Goal: Navigation & Orientation: Find specific page/section

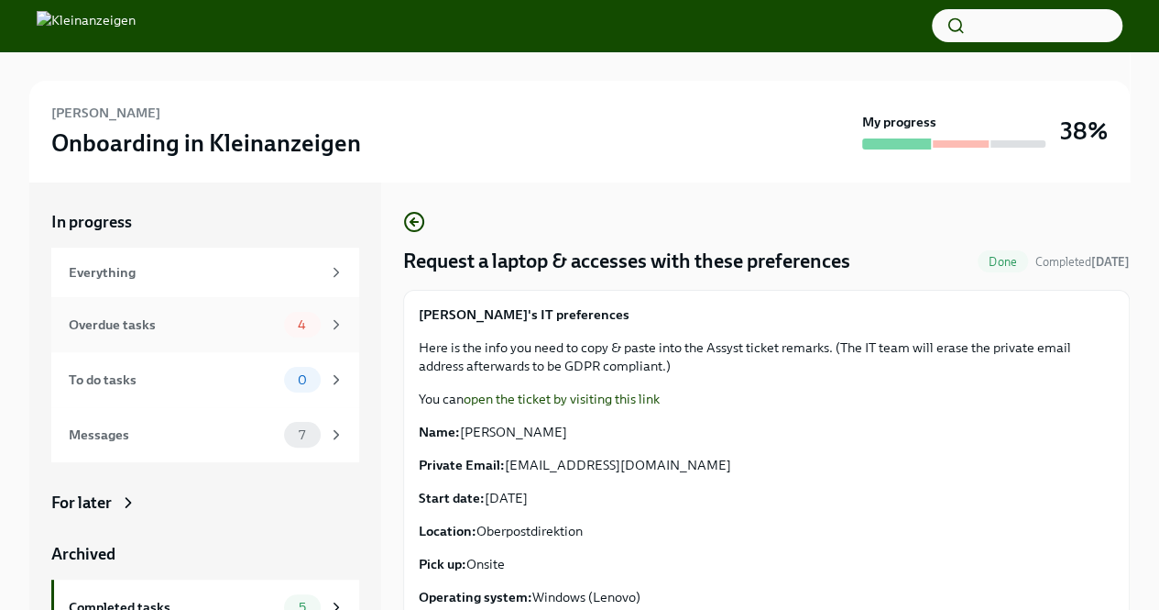
click at [93, 329] on div "Overdue tasks" at bounding box center [173, 324] width 208 height 20
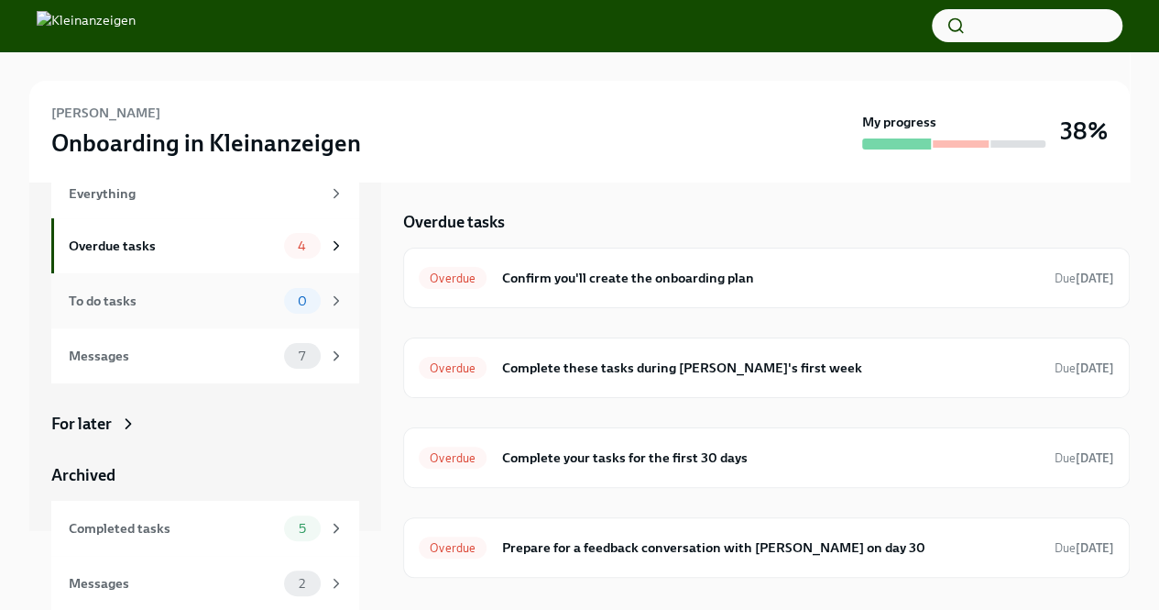
click at [313, 298] on div "0" at bounding box center [314, 301] width 60 height 26
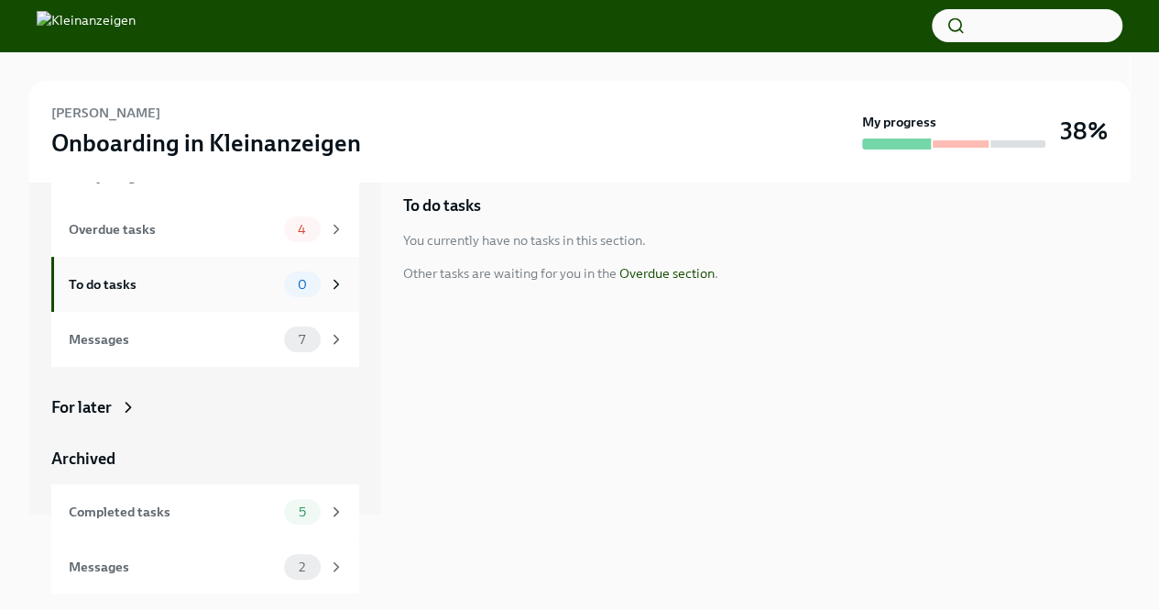
scroll to position [22, 0]
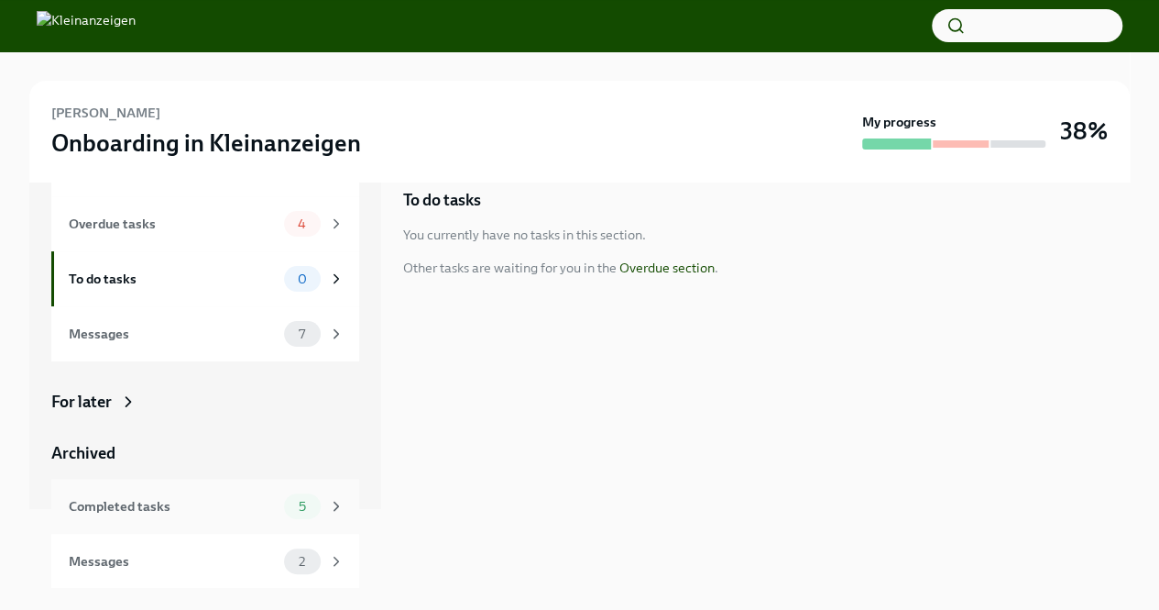
click at [262, 505] on div "Completed tasks" at bounding box center [173, 506] width 208 height 20
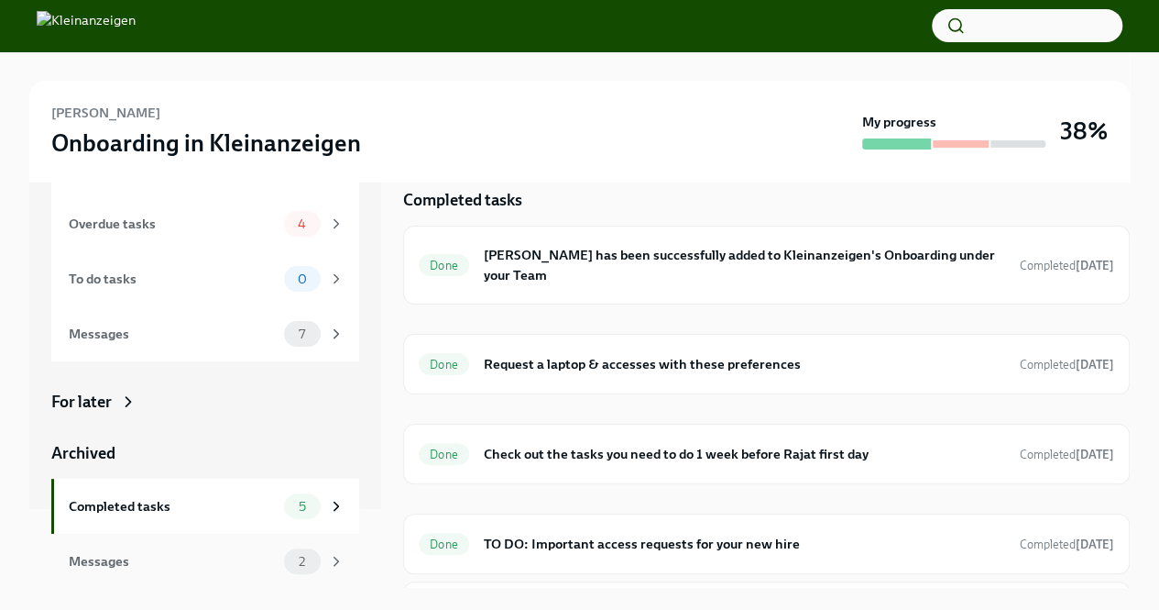
click at [261, 561] on div "Messages" at bounding box center [173, 561] width 208 height 20
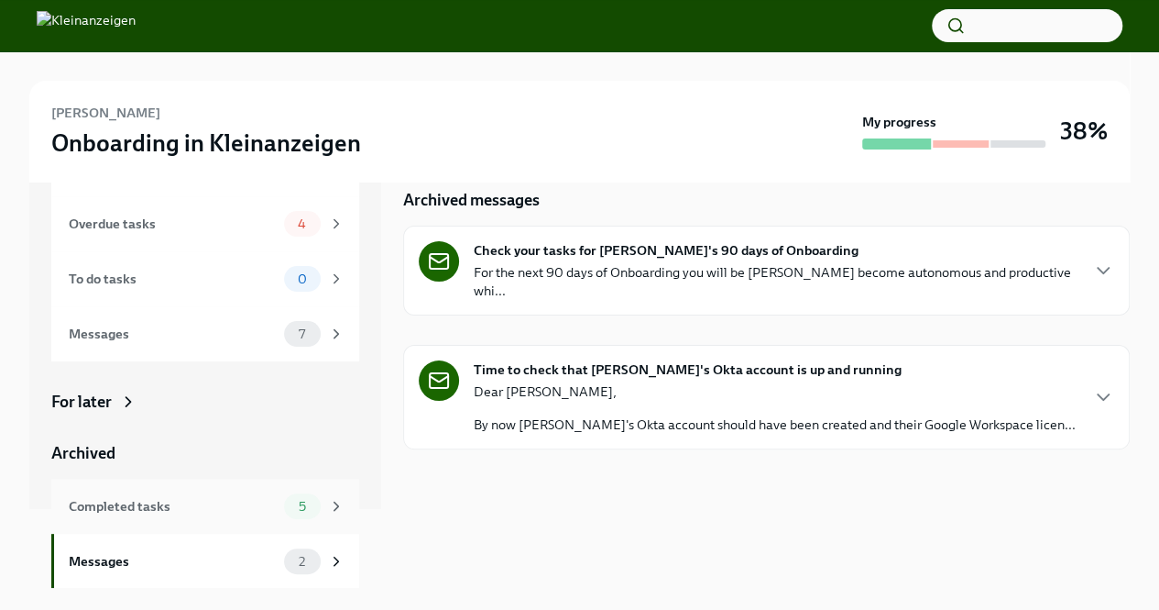
click at [144, 510] on div "Completed tasks" at bounding box center [173, 506] width 208 height 20
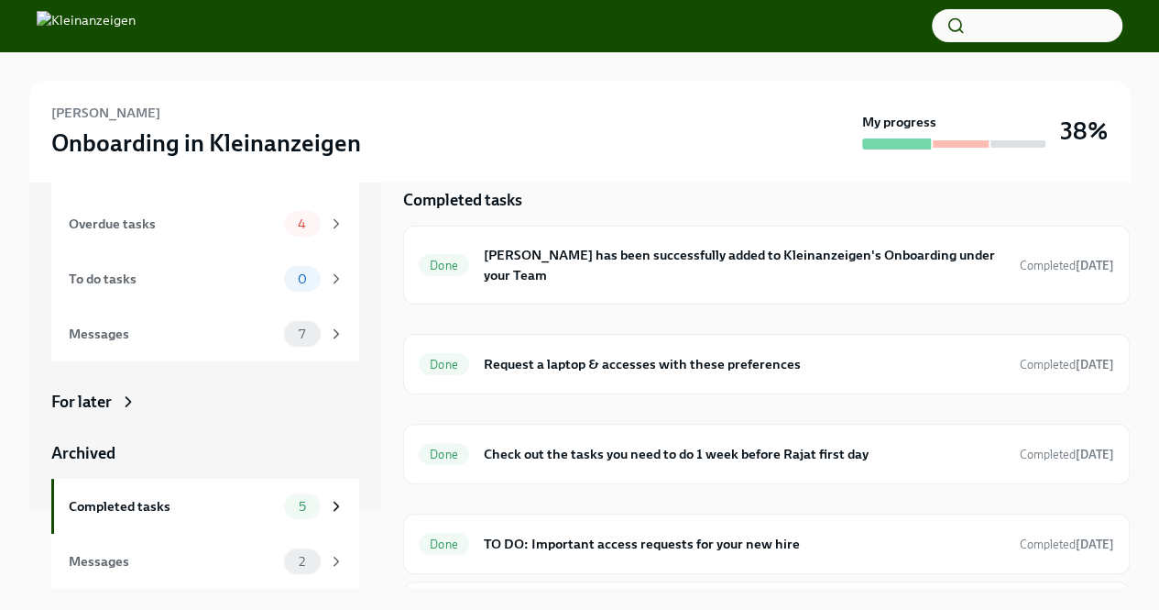
scroll to position [50, 0]
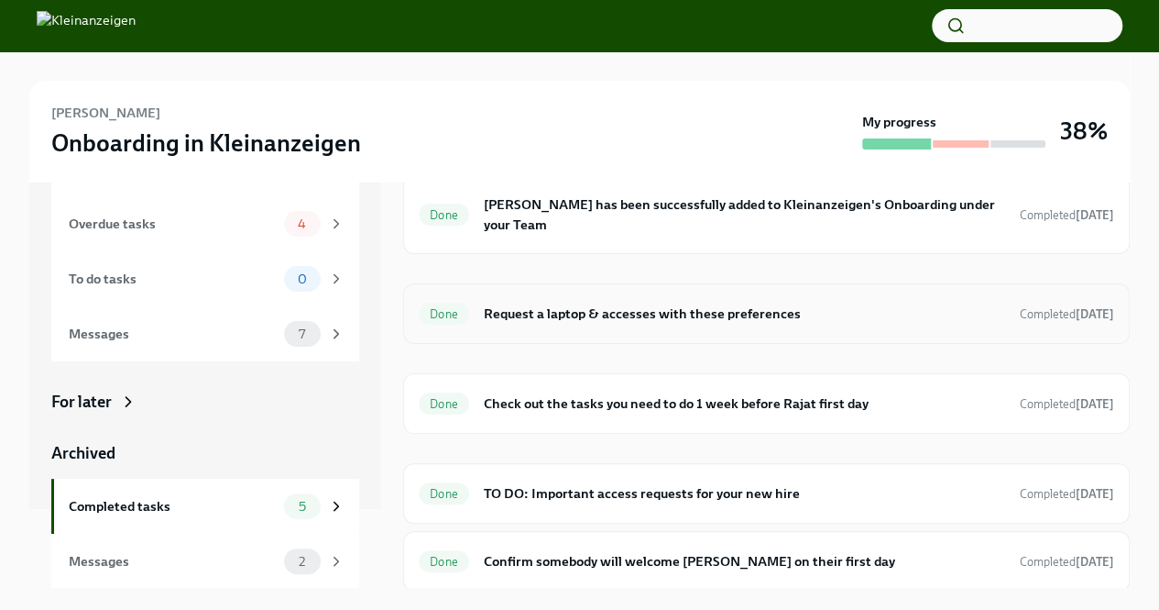
click at [522, 312] on h6 "Request a laptop & accesses with these preferences" at bounding box center [745, 313] width 522 height 20
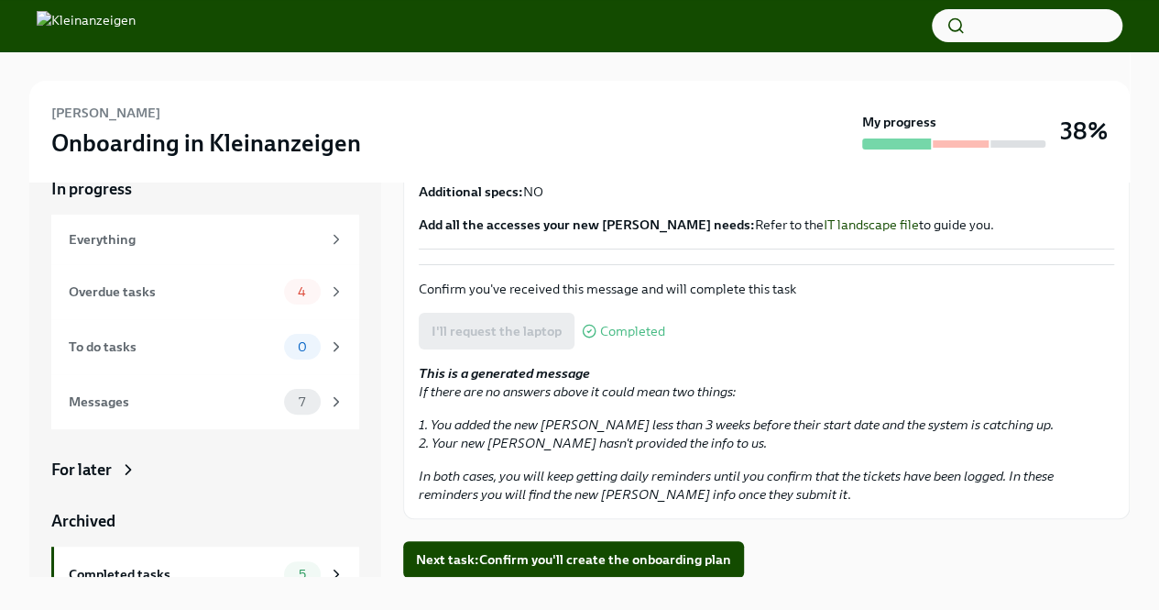
scroll to position [51, 0]
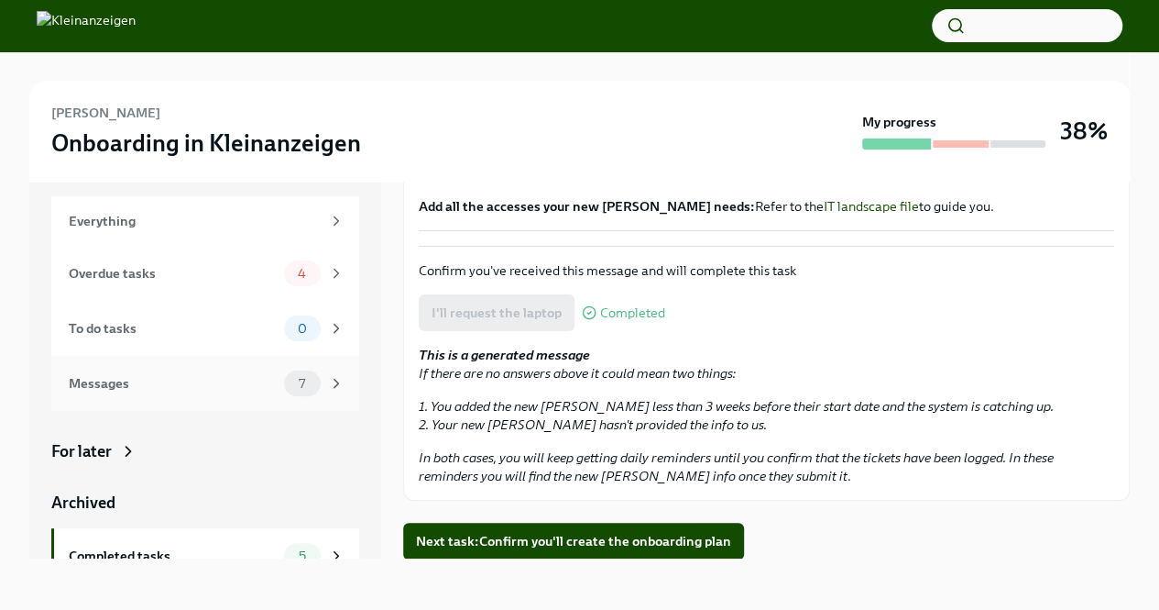
click at [242, 380] on div "Messages" at bounding box center [173, 383] width 208 height 20
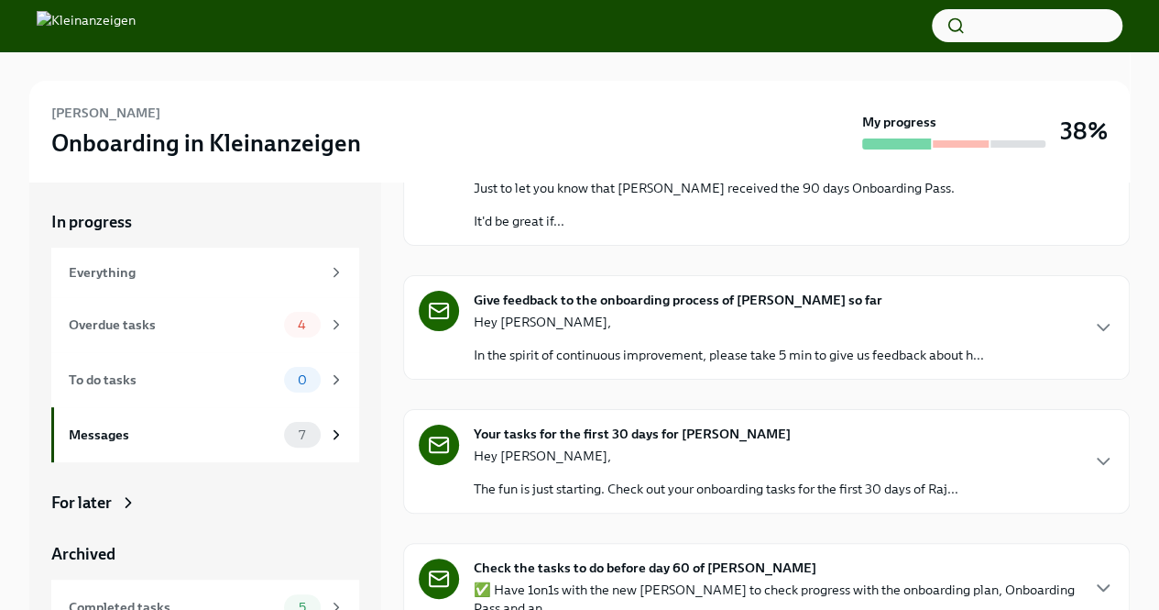
scroll to position [22, 0]
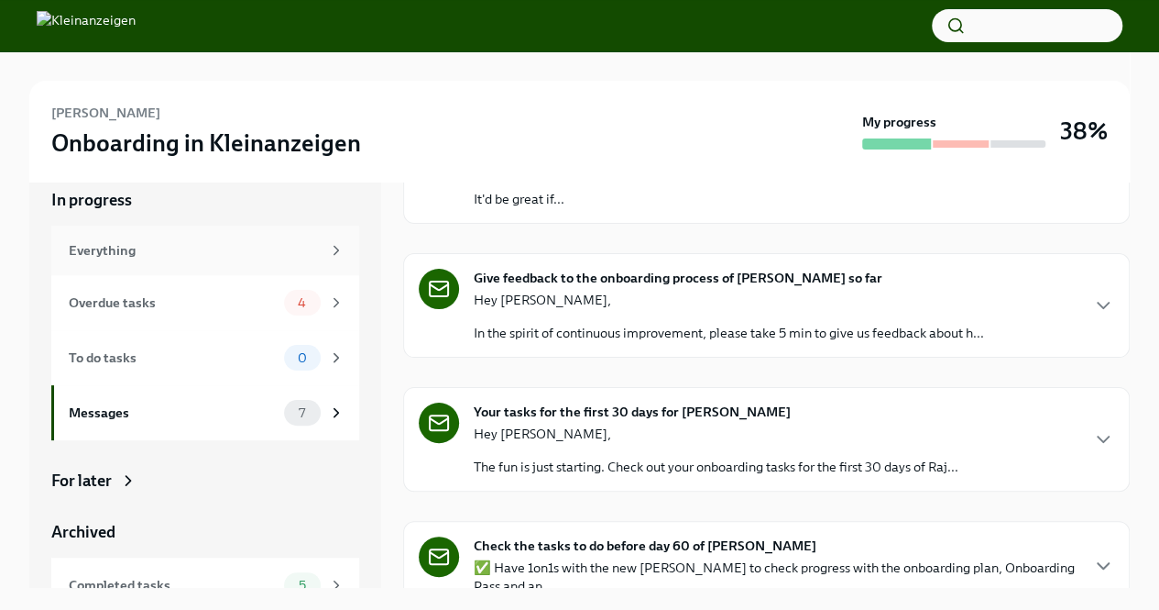
click at [257, 247] on div "Everything" at bounding box center [195, 250] width 252 height 20
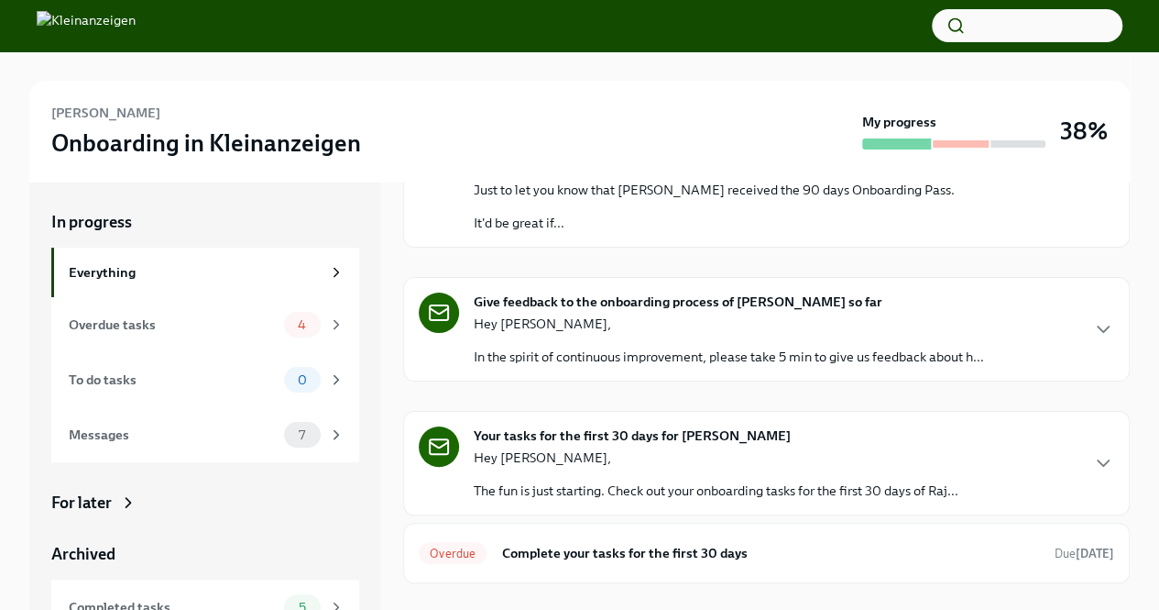
click at [136, 33] on img at bounding box center [86, 25] width 99 height 29
